Goal: Transaction & Acquisition: Purchase product/service

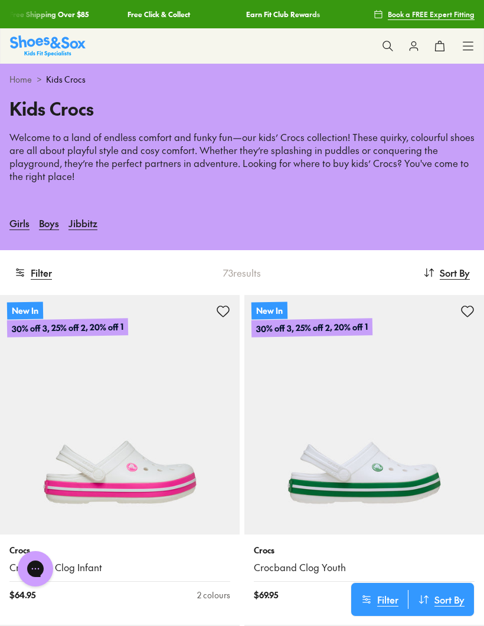
click at [47, 279] on button "Filter" at bounding box center [33, 273] width 38 height 26
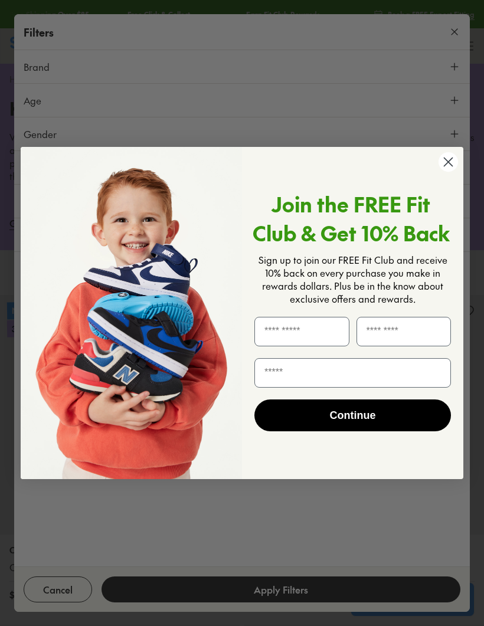
click at [447, 172] on circle "Close dialog" at bounding box center [447, 161] width 19 height 19
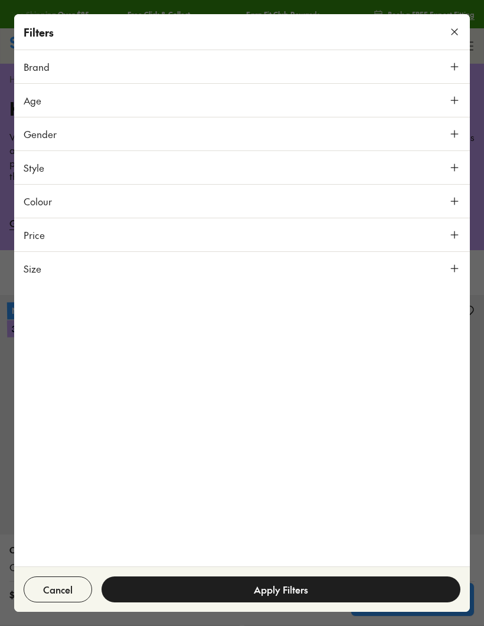
click at [457, 266] on icon at bounding box center [454, 269] width 12 height 12
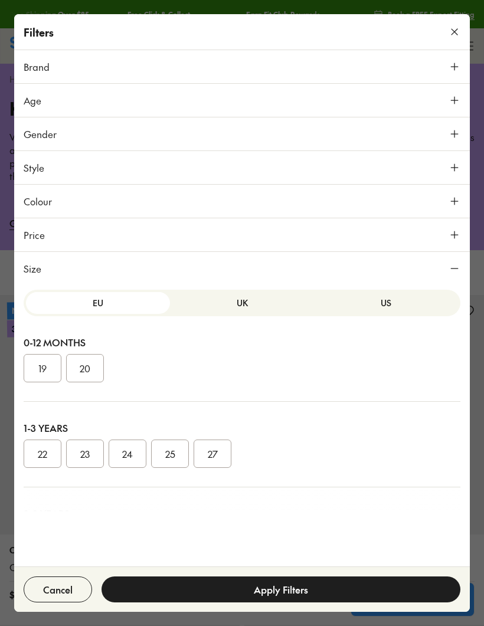
click at [253, 304] on button "UK" at bounding box center [242, 303] width 144 height 22
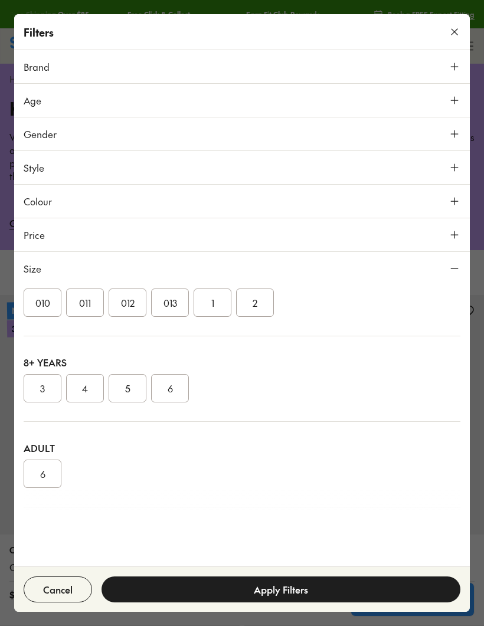
scroll to position [249, 0]
click at [81, 379] on button "4" at bounding box center [85, 376] width 38 height 28
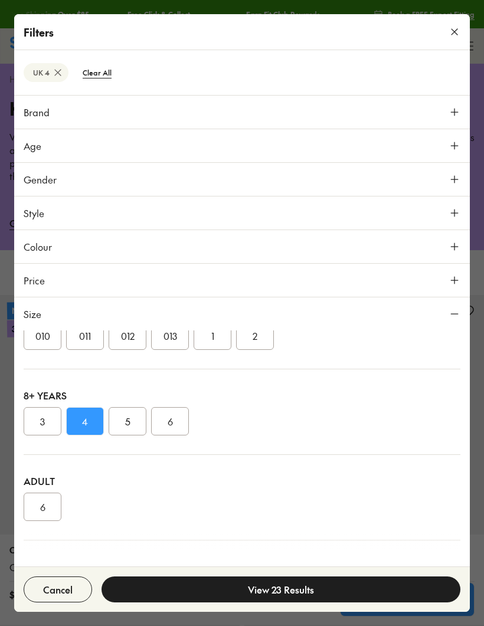
click at [290, 586] on button "View 23 Results" at bounding box center [280, 589] width 359 height 26
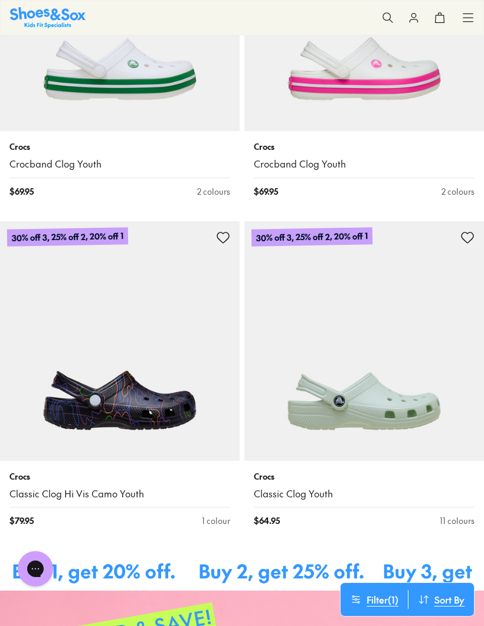
scroll to position [406, 0]
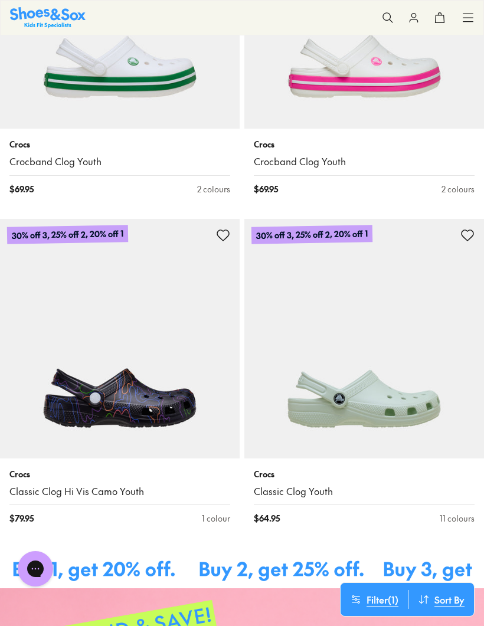
click at [412, 422] on img at bounding box center [364, 339] width 240 height 240
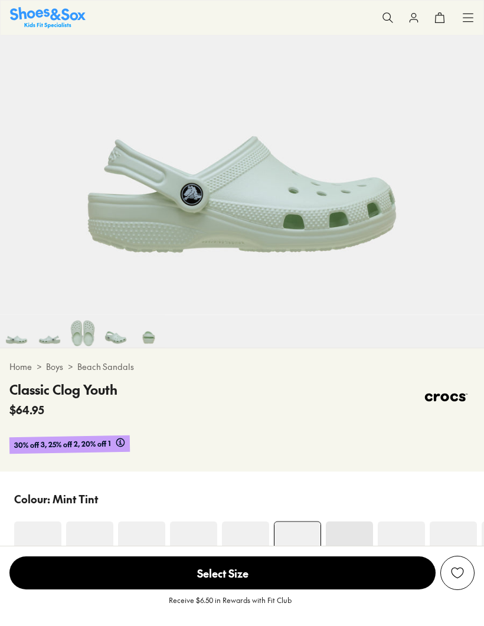
select select "*"
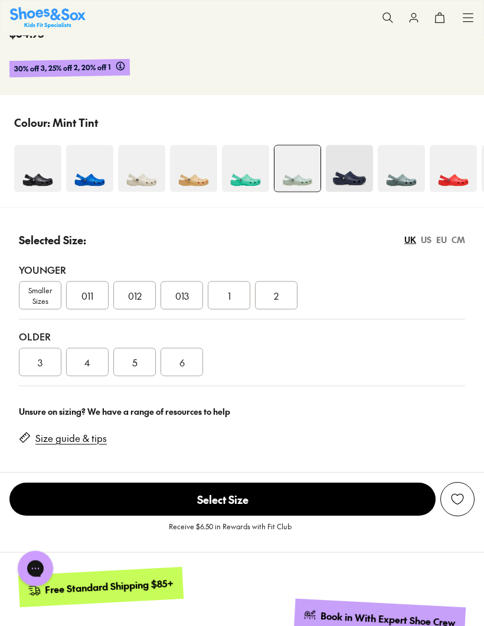
scroll to position [621, 0]
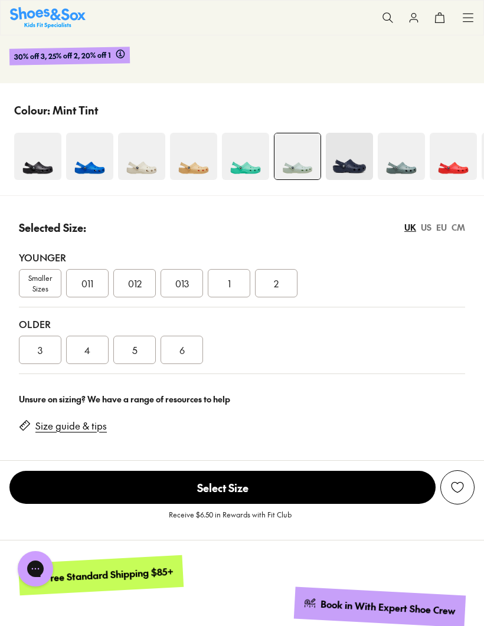
click at [47, 344] on div "3" at bounding box center [40, 350] width 42 height 28
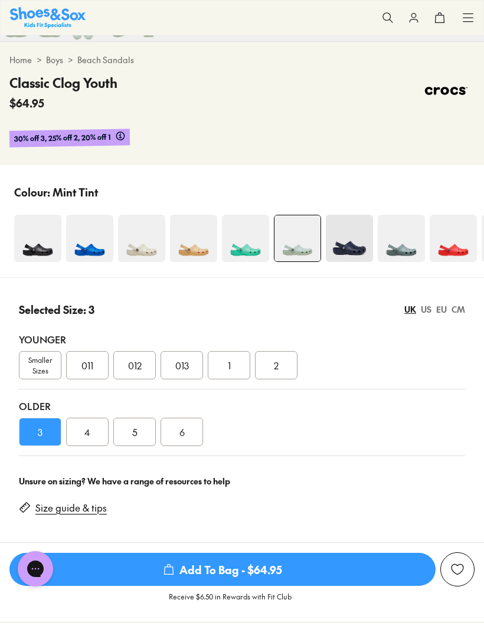
scroll to position [538, 0]
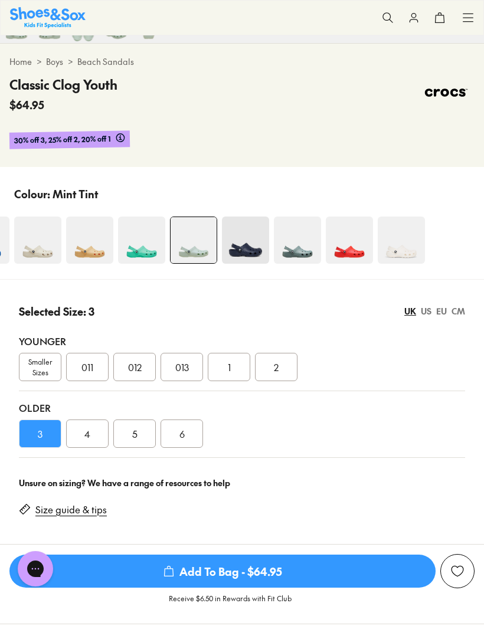
click at [354, 253] on img at bounding box center [349, 240] width 47 height 47
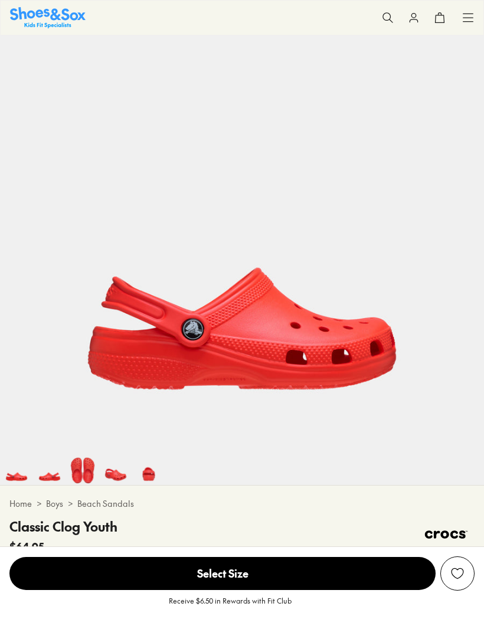
scroll to position [130, 0]
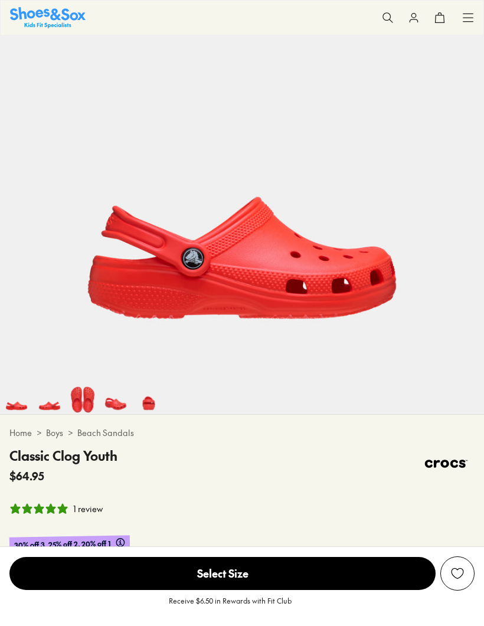
select select "*"
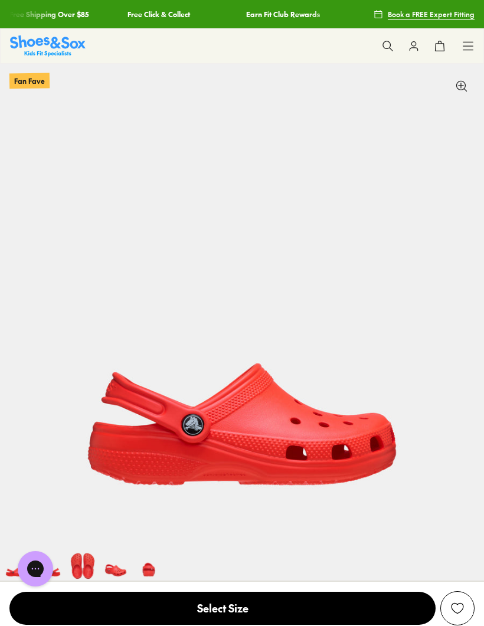
scroll to position [0, 0]
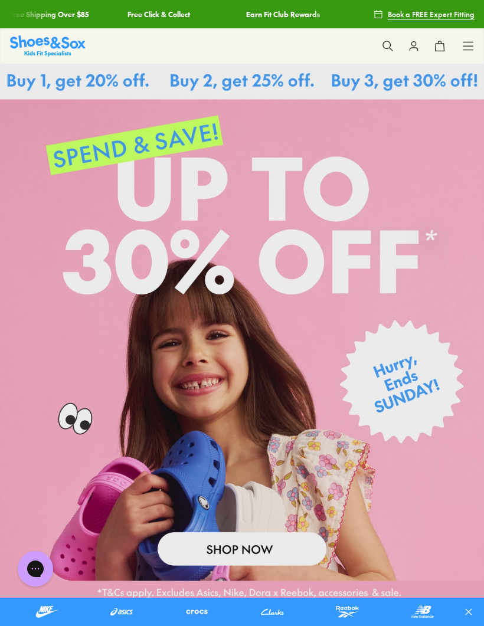
click at [473, 45] on icon at bounding box center [468, 46] width 12 height 12
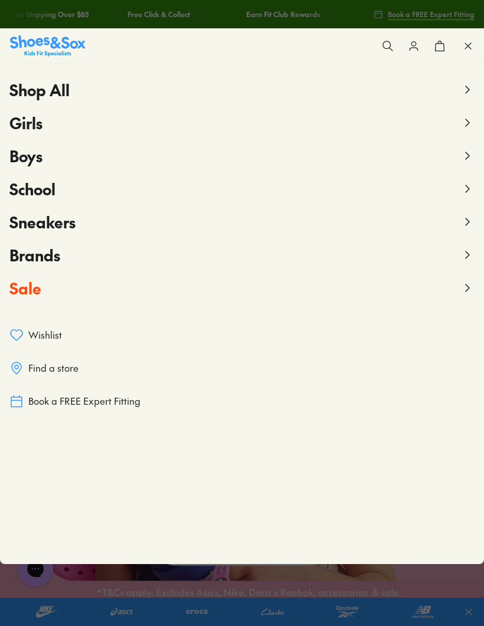
click at [460, 257] on icon at bounding box center [467, 255] width 14 height 14
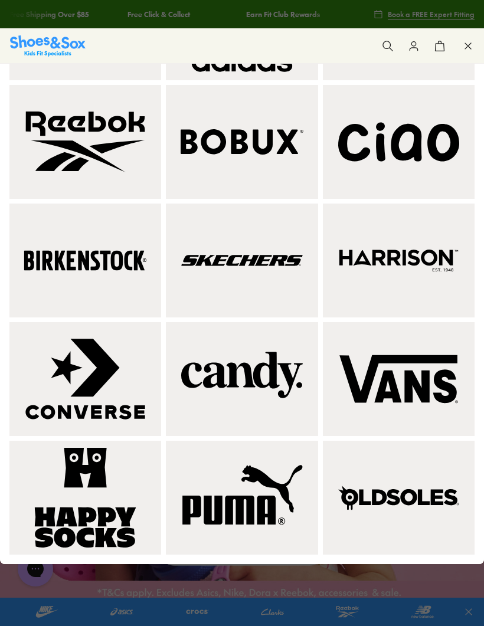
scroll to position [297, 0]
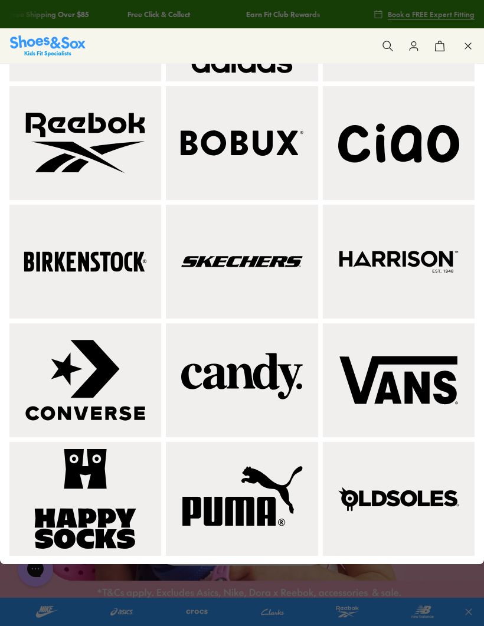
click at [129, 312] on img at bounding box center [85, 262] width 137 height 100
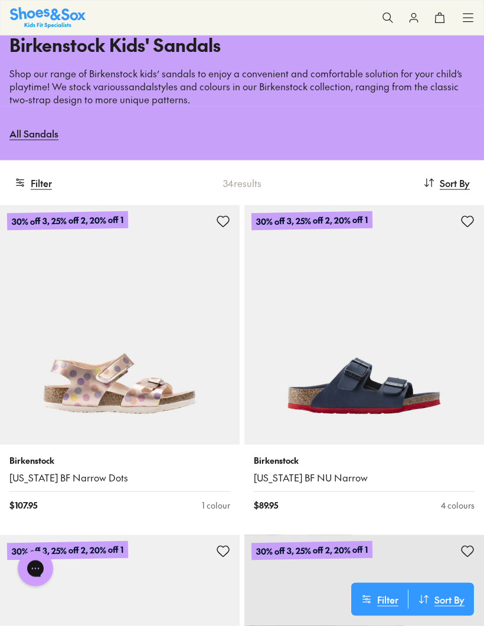
scroll to position [28, 0]
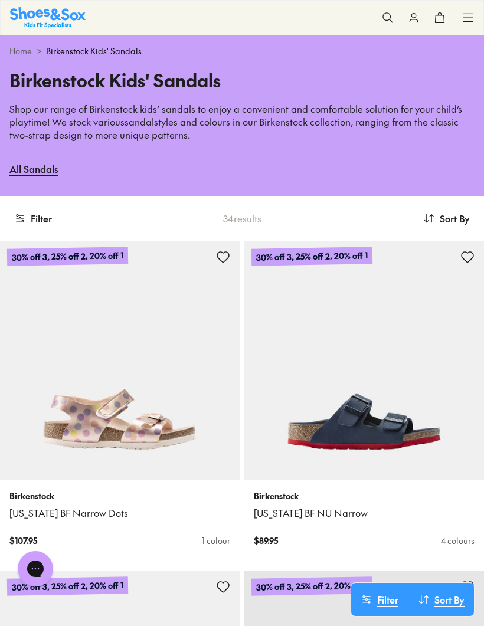
click at [406, 429] on img at bounding box center [364, 361] width 240 height 240
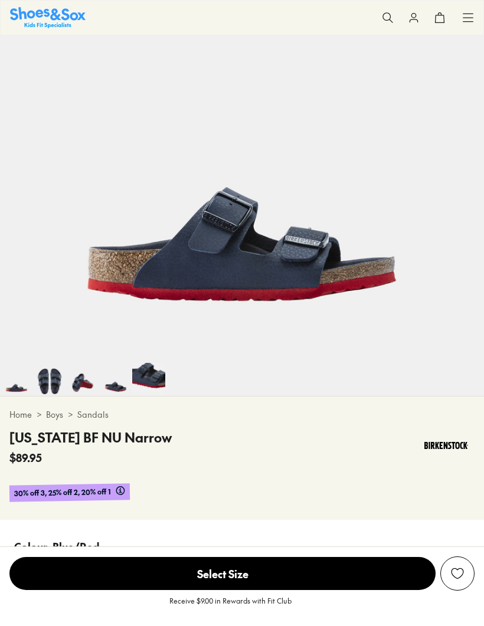
select select "*"
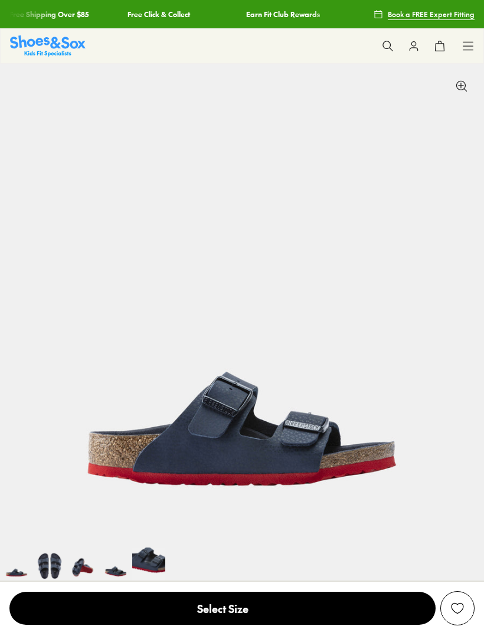
select select "*"
